Goal: Check status: Check status

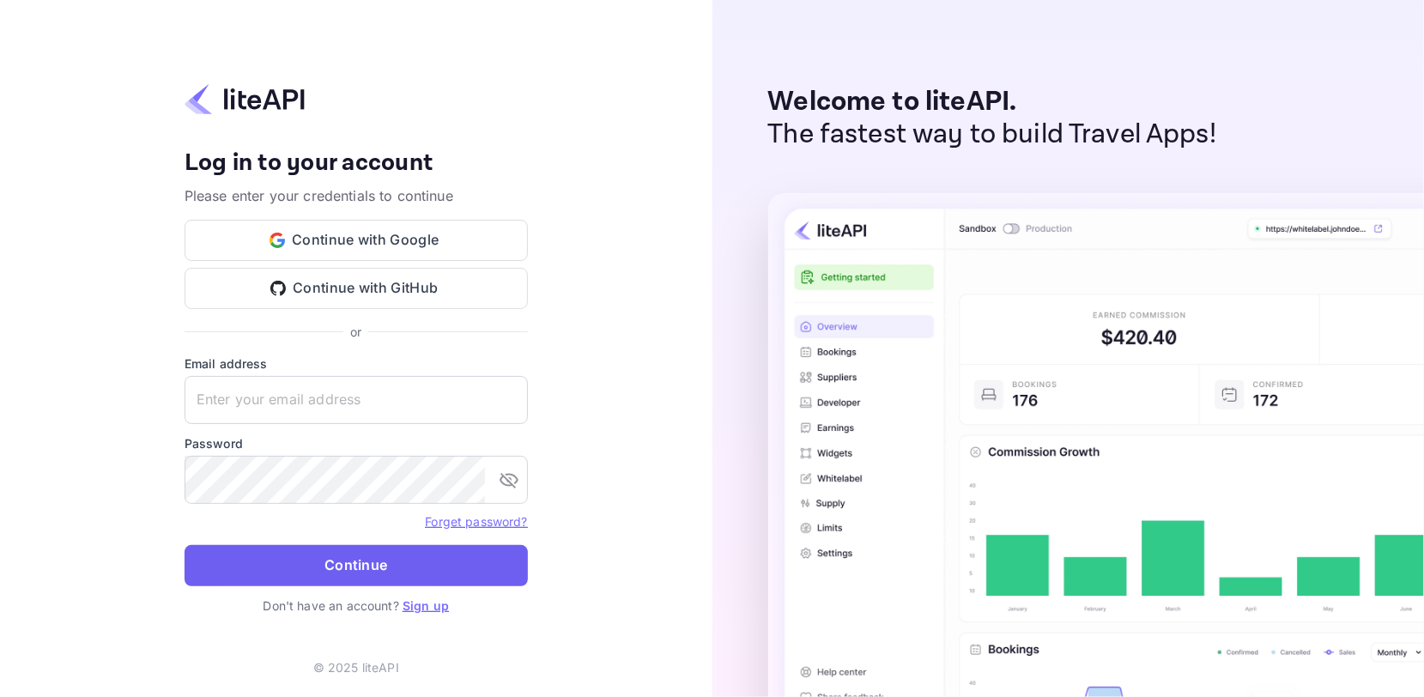
type input "[EMAIL_ADDRESS][DOMAIN_NAME]"
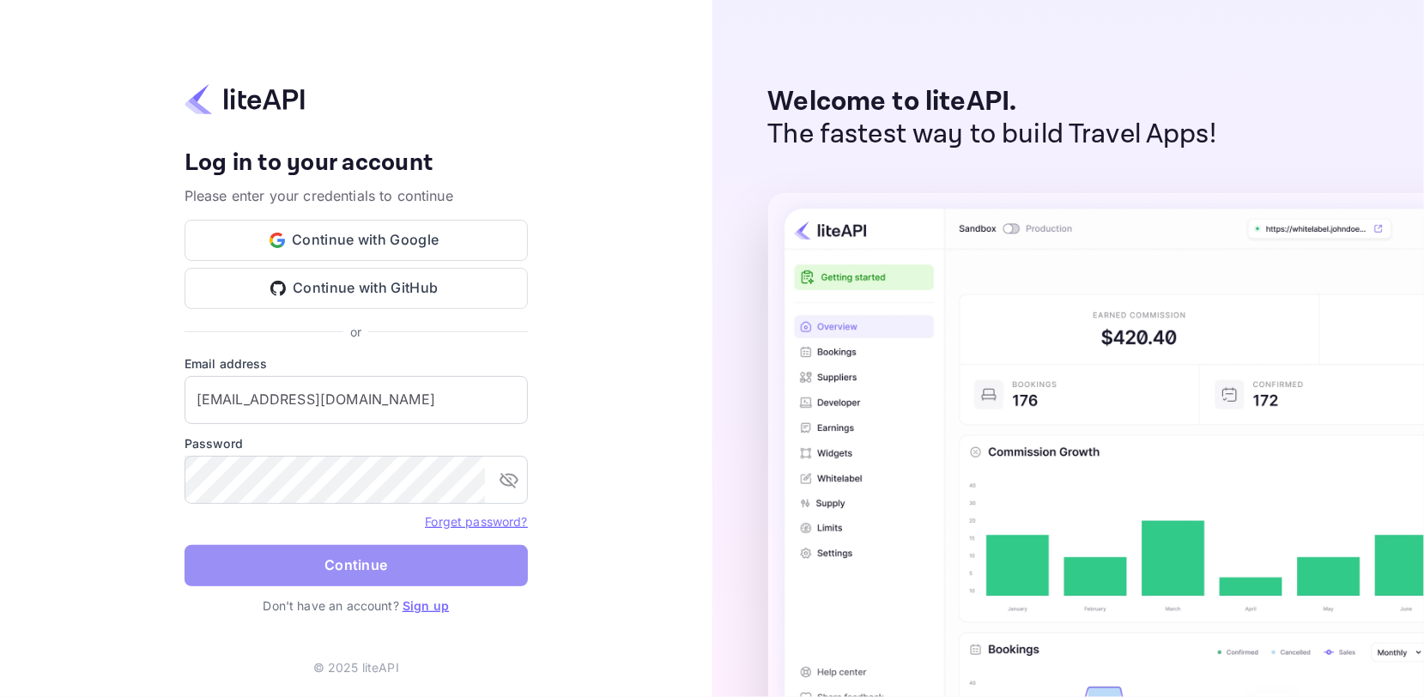
click at [313, 565] on button "Continue" at bounding box center [355, 565] width 343 height 41
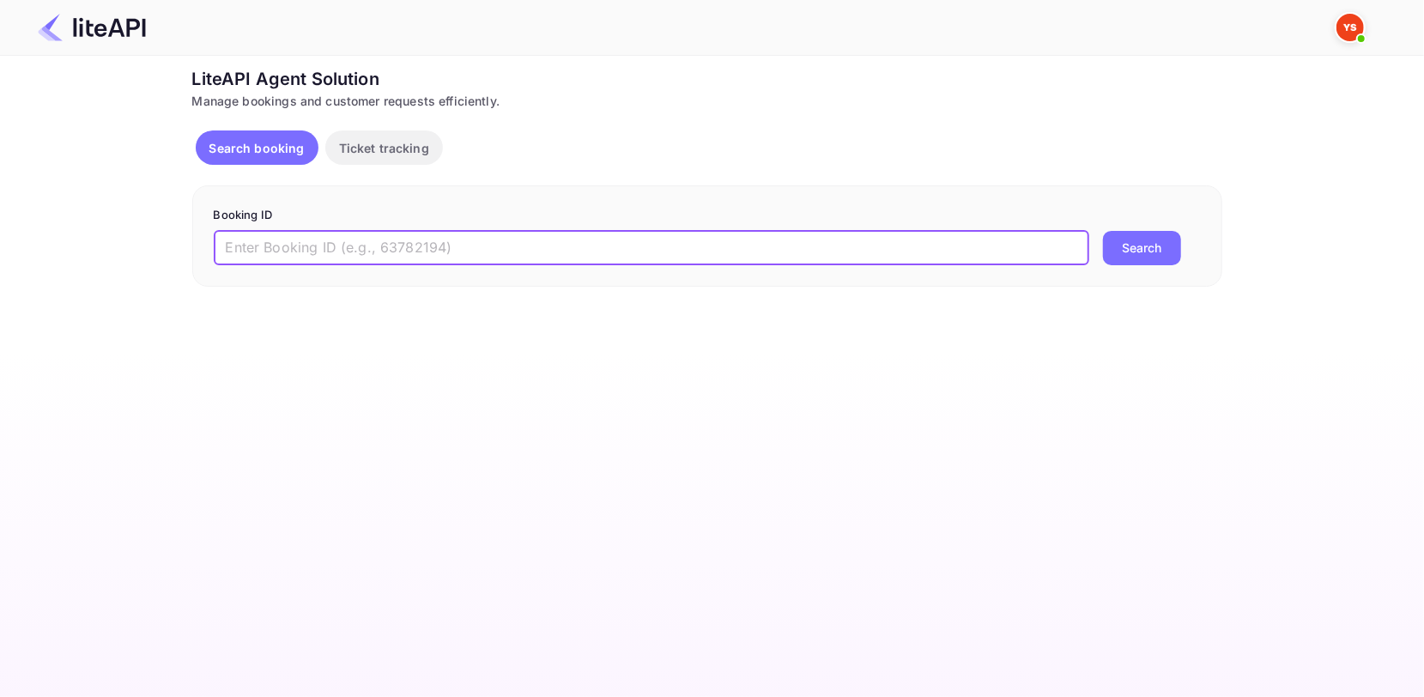
click at [329, 251] on input "text" at bounding box center [651, 248] width 875 height 34
paste input "9158597"
type input "9158597"
click at [1138, 243] on button "Search" at bounding box center [1142, 248] width 78 height 34
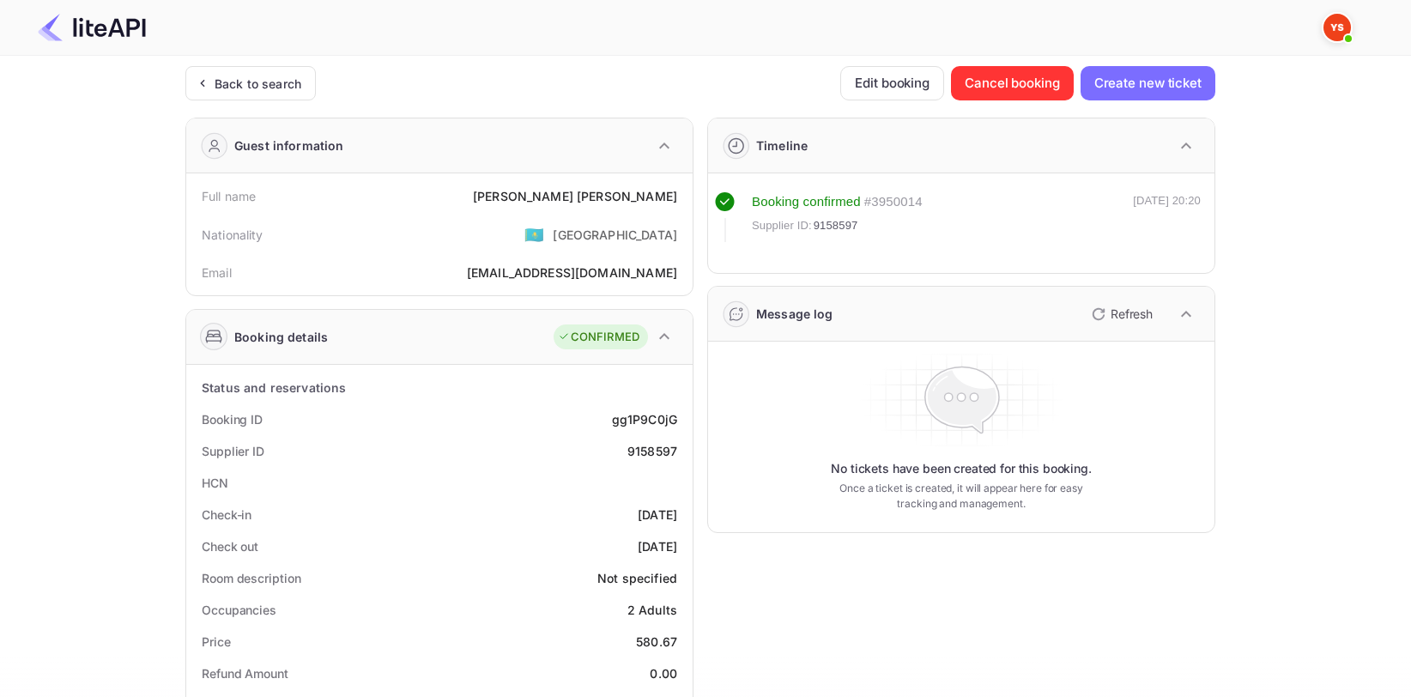
click at [660, 445] on div "9158597" at bounding box center [652, 451] width 50 height 18
copy div "9158597"
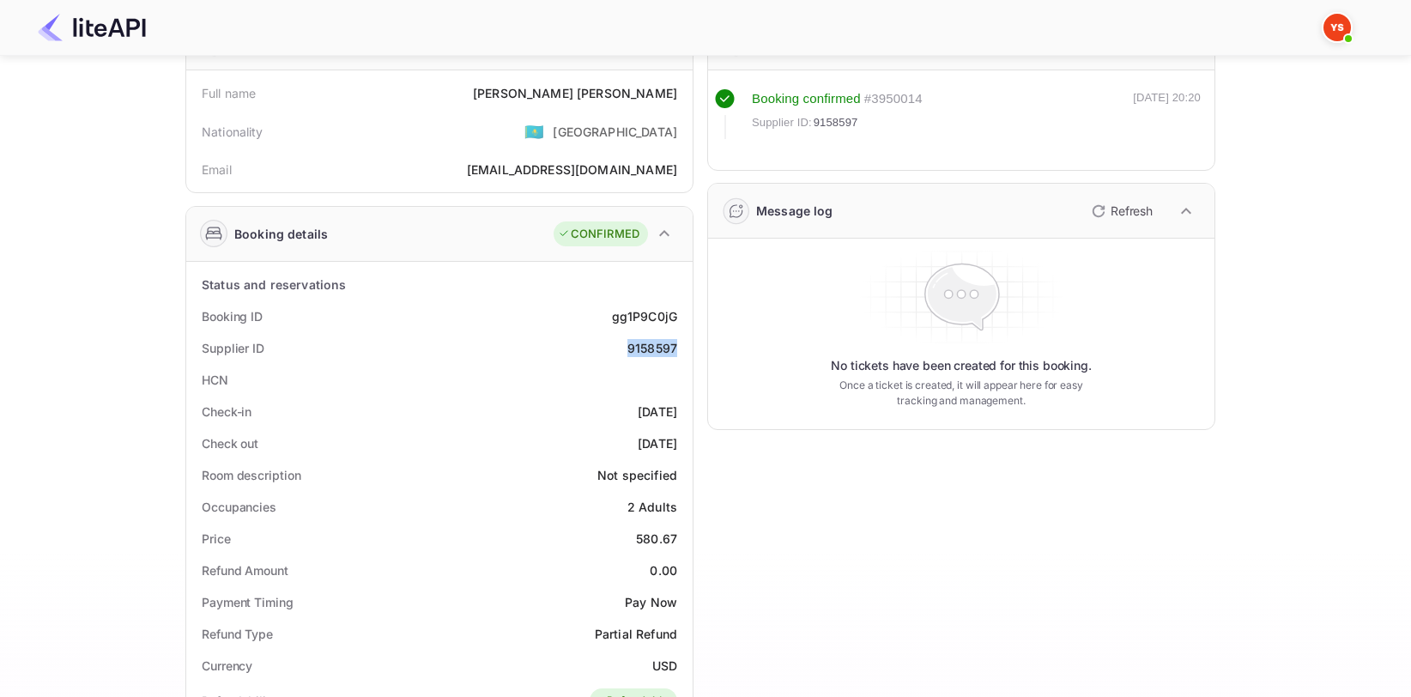
scroll to position [86, 0]
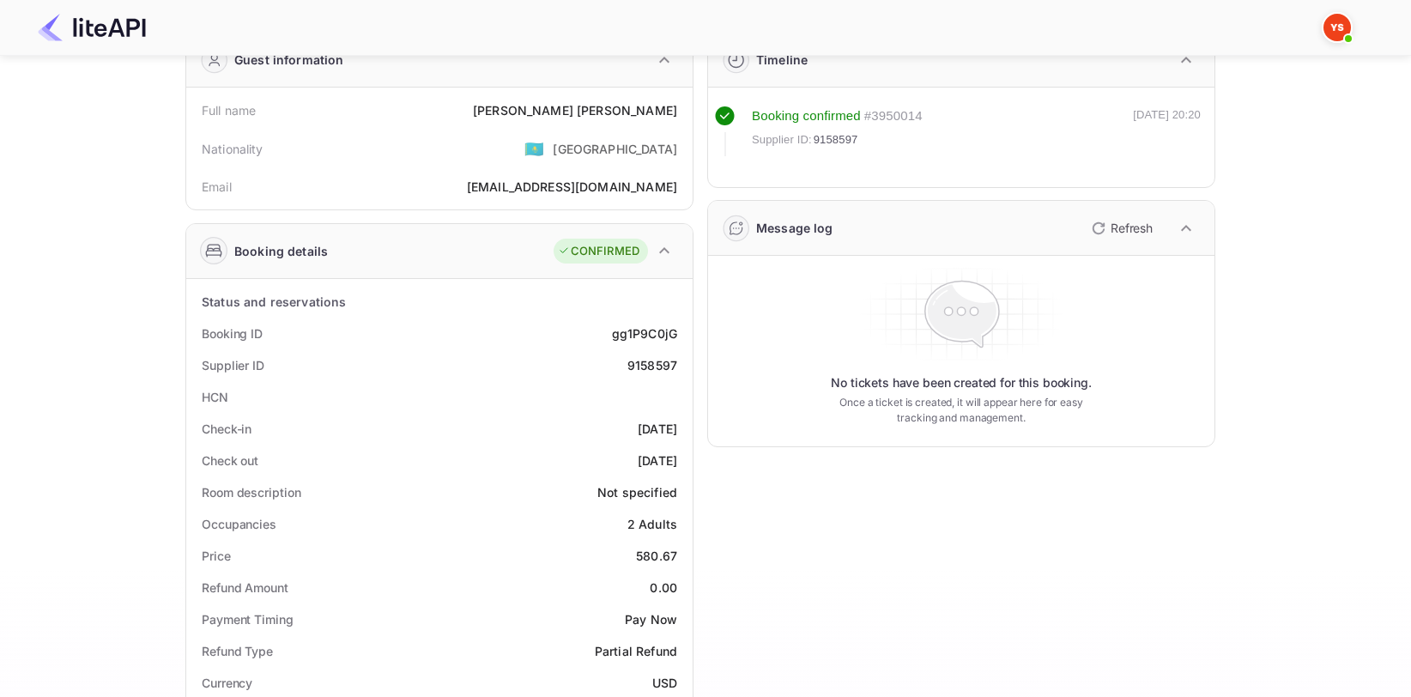
click at [623, 106] on div "Aleksei Nikolaev" at bounding box center [575, 110] width 204 height 18
copy div "Aleksei Nikolaev"
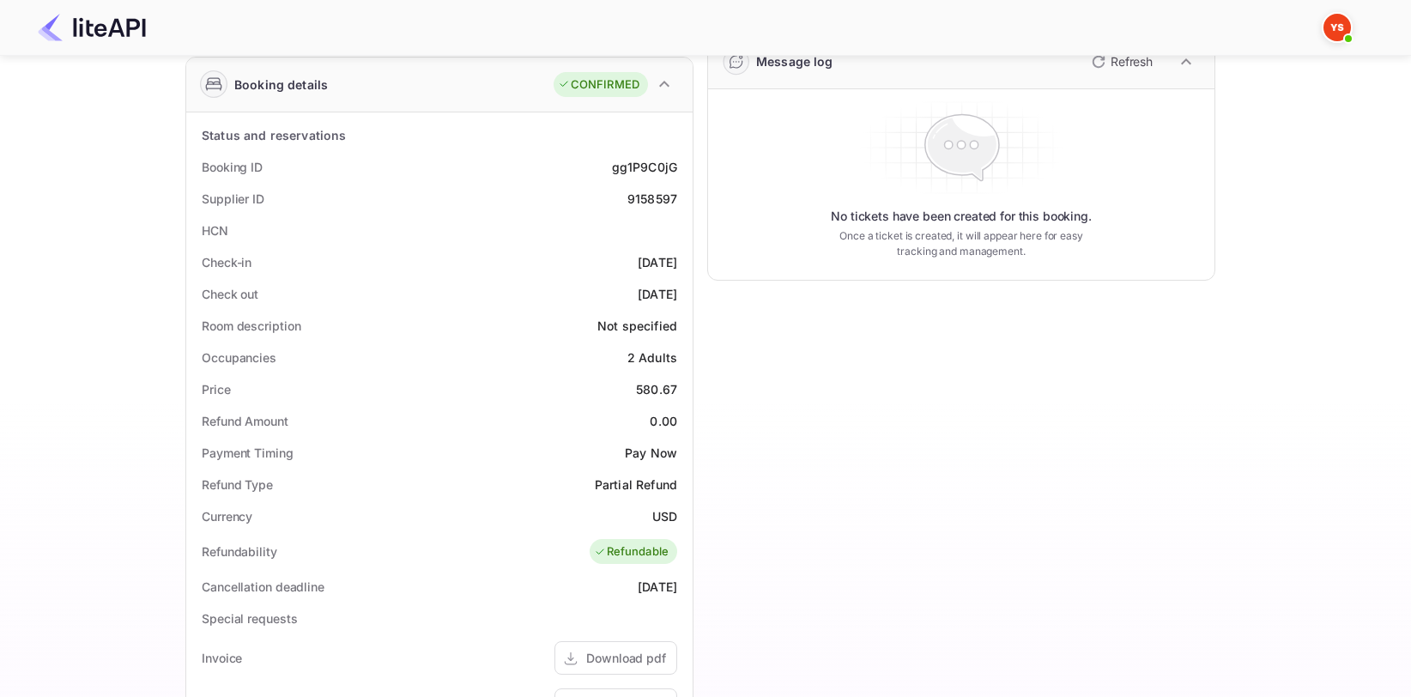
scroll to position [257, 0]
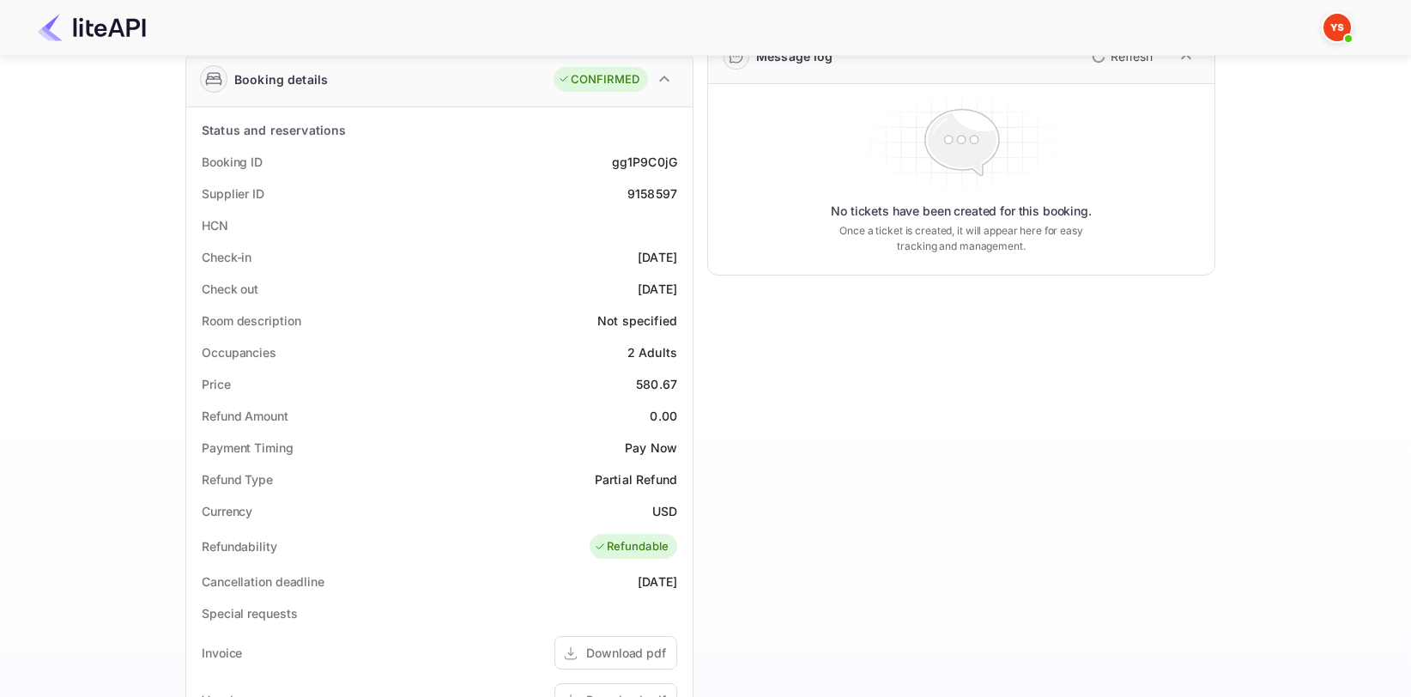
click at [645, 383] on div "580.67" at bounding box center [656, 384] width 41 height 18
copy div "580.67"
click at [664, 499] on div "Currency USD" at bounding box center [439, 511] width 493 height 32
click at [666, 506] on div "USD" at bounding box center [664, 511] width 25 height 18
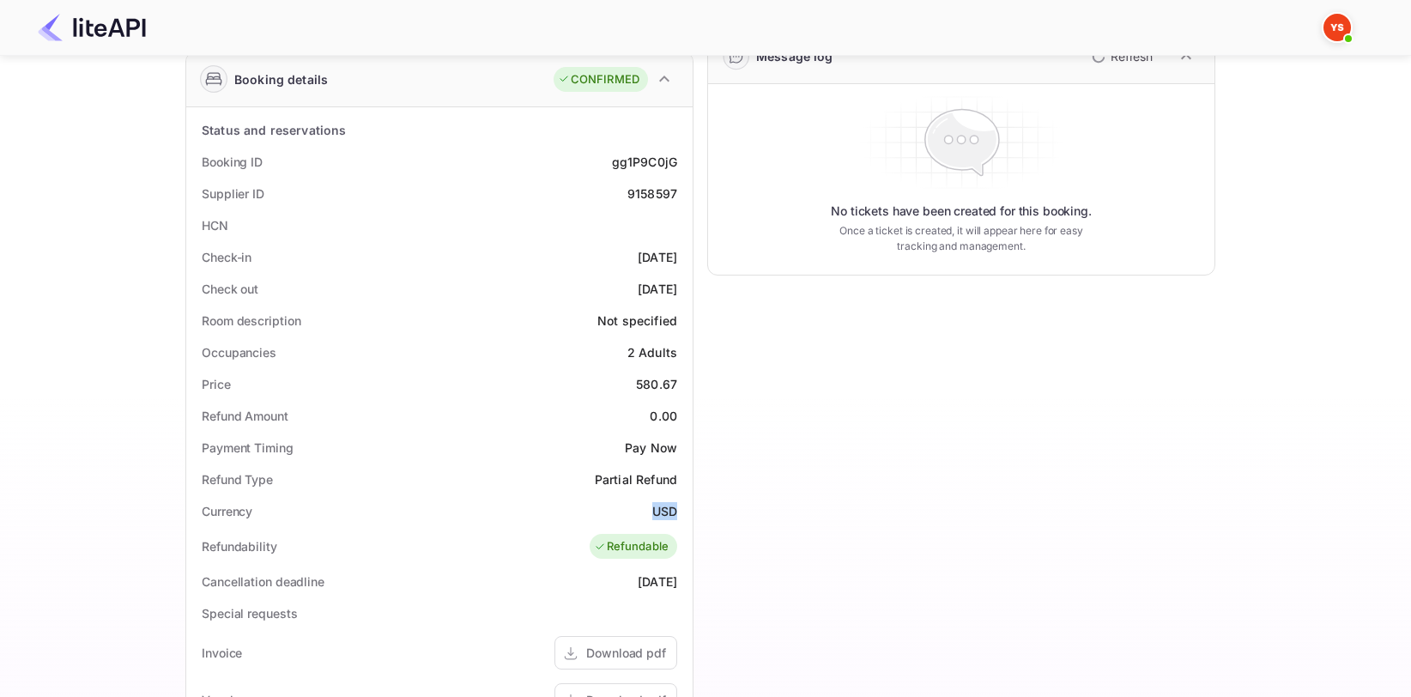
click at [666, 506] on div "USD" at bounding box center [664, 511] width 25 height 18
